Goal: Book appointment/travel/reservation

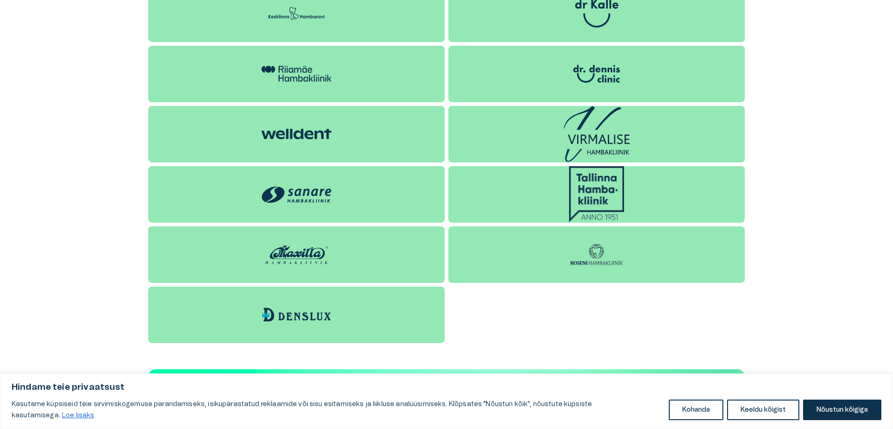
scroll to position [1259, 0]
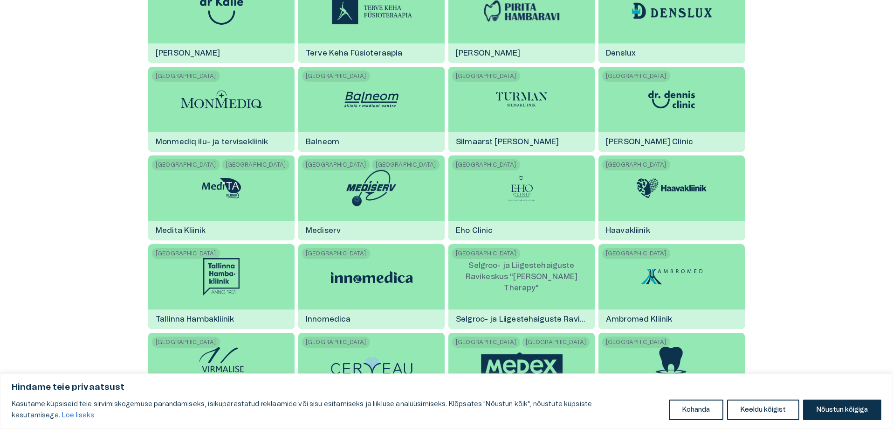
scroll to position [1072, 0]
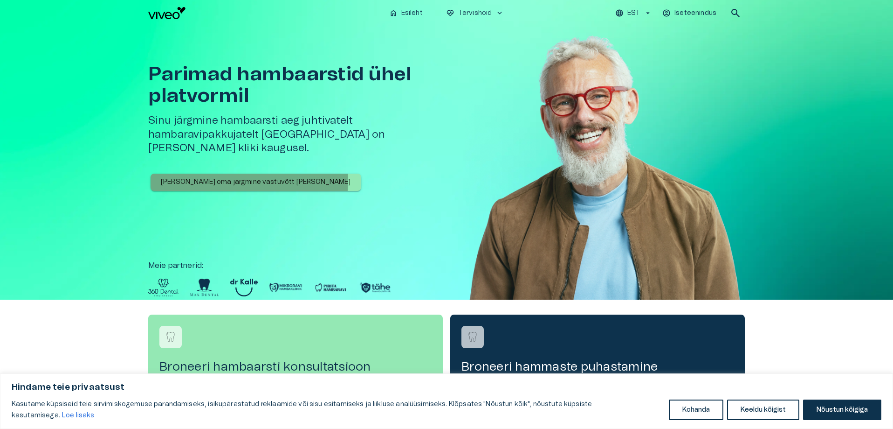
click at [249, 177] on p "[PERSON_NAME] oma järgmine vastuvõtt [PERSON_NAME]" at bounding box center [256, 182] width 190 height 10
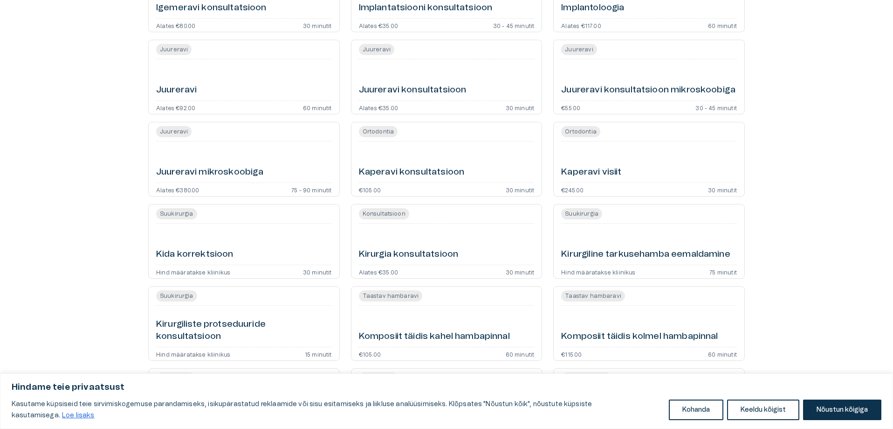
scroll to position [1166, 0]
